Goal: Feedback & Contribution: Leave review/rating

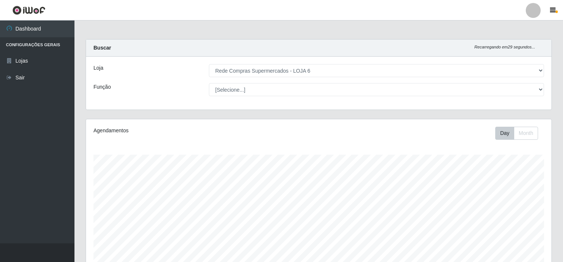
select select "398"
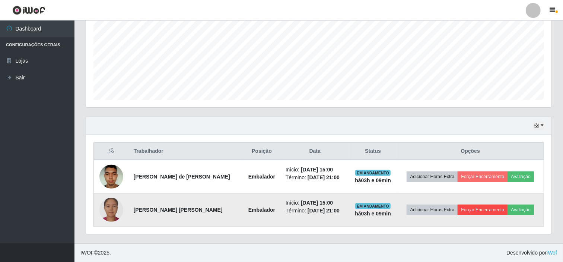
scroll to position [154, 465]
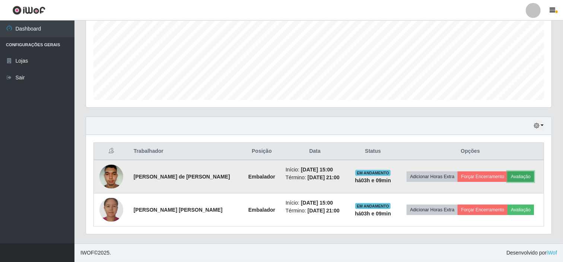
click at [522, 175] on button "Avaliação" at bounding box center [520, 176] width 26 height 10
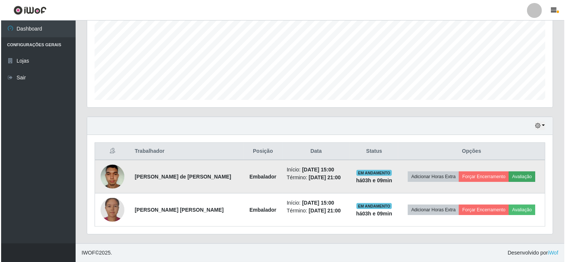
scroll to position [154, 460]
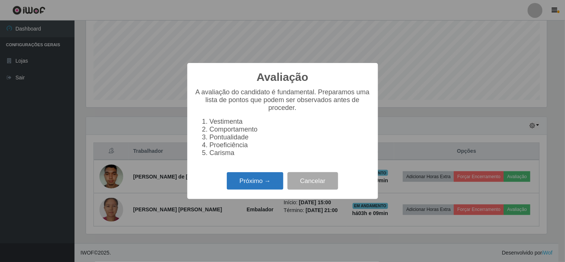
click at [257, 185] on button "Próximo →" at bounding box center [255, 180] width 57 height 17
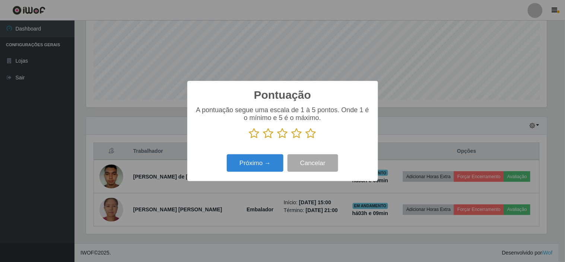
click at [311, 135] on icon at bounding box center [311, 133] width 10 height 11
click at [306, 139] on input "radio" at bounding box center [306, 139] width 0 height 0
click at [251, 166] on button "Próximo →" at bounding box center [255, 162] width 57 height 17
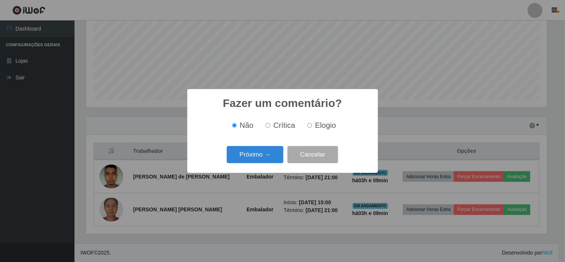
click at [332, 127] on span "Elogio" at bounding box center [325, 125] width 21 height 8
click at [312, 127] on input "Elogio" at bounding box center [309, 125] width 5 height 5
radio input "true"
click at [248, 153] on button "Próximo →" at bounding box center [255, 154] width 57 height 17
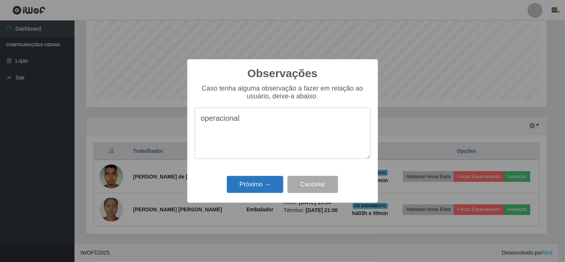
type textarea "operacional"
click at [262, 187] on button "Próximo →" at bounding box center [255, 184] width 57 height 17
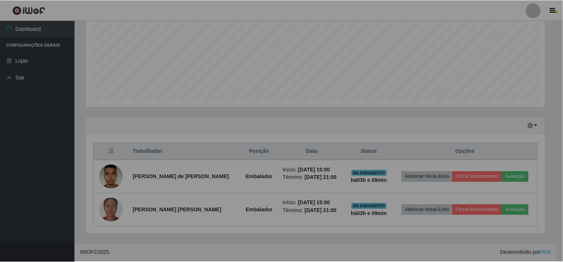
scroll to position [154, 465]
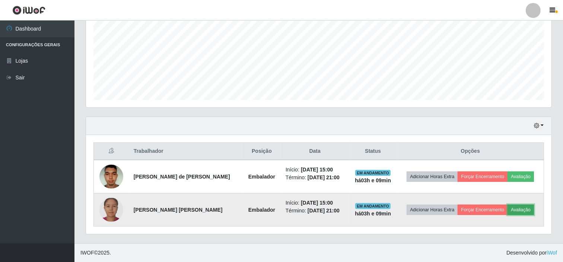
click at [523, 211] on button "Avaliação" at bounding box center [520, 209] width 26 height 10
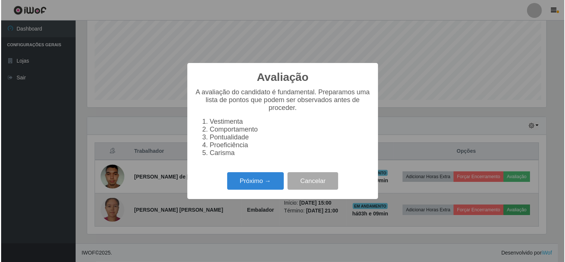
scroll to position [154, 460]
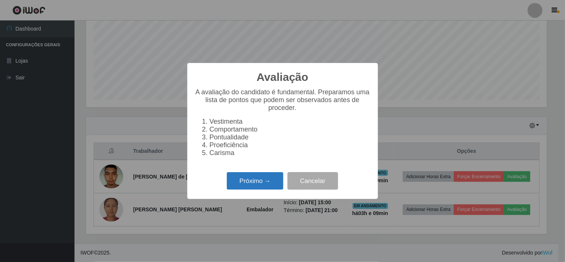
click at [261, 187] on button "Próximo →" at bounding box center [255, 180] width 57 height 17
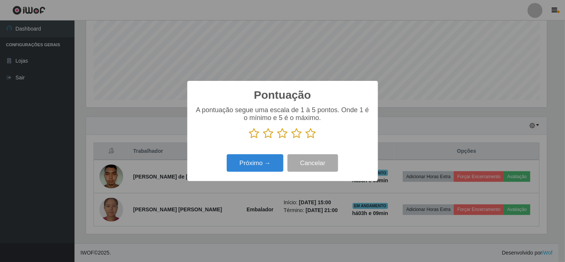
click at [310, 135] on icon at bounding box center [311, 133] width 10 height 11
click at [306, 139] on input "radio" at bounding box center [306, 139] width 0 height 0
click at [248, 160] on button "Próximo →" at bounding box center [255, 162] width 57 height 17
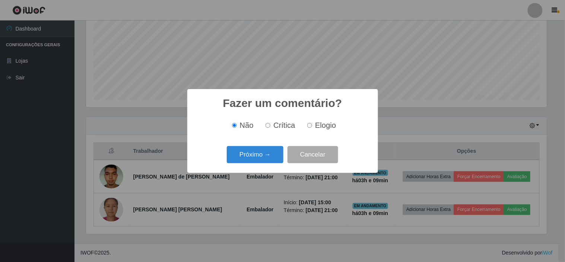
click at [325, 126] on span "Elogio" at bounding box center [325, 125] width 21 height 8
click at [312, 126] on input "Elogio" at bounding box center [309, 125] width 5 height 5
radio input "true"
click at [251, 154] on button "Próximo →" at bounding box center [255, 154] width 57 height 17
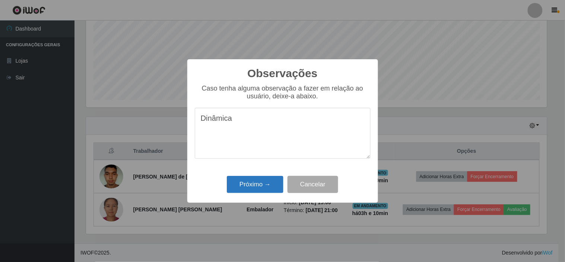
type textarea "Dinâmica"
click at [259, 187] on button "Próximo →" at bounding box center [255, 184] width 57 height 17
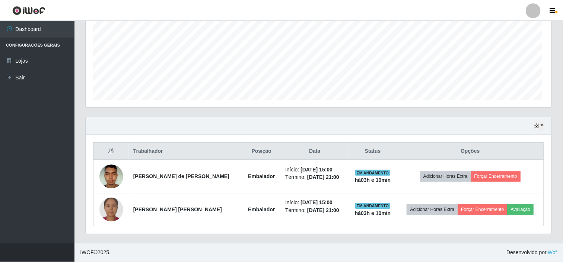
scroll to position [154, 465]
